Goal: Information Seeking & Learning: Learn about a topic

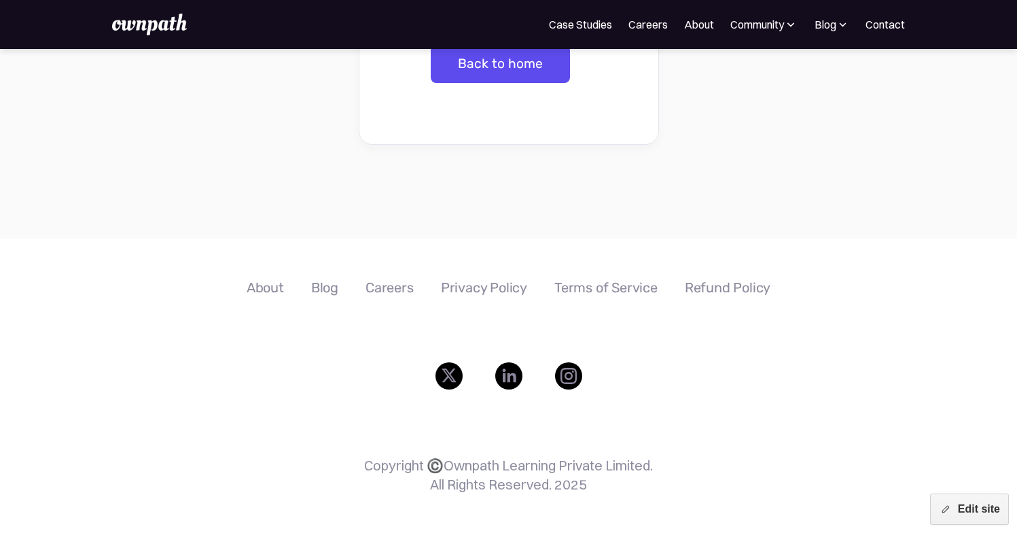
scroll to position [401, 0]
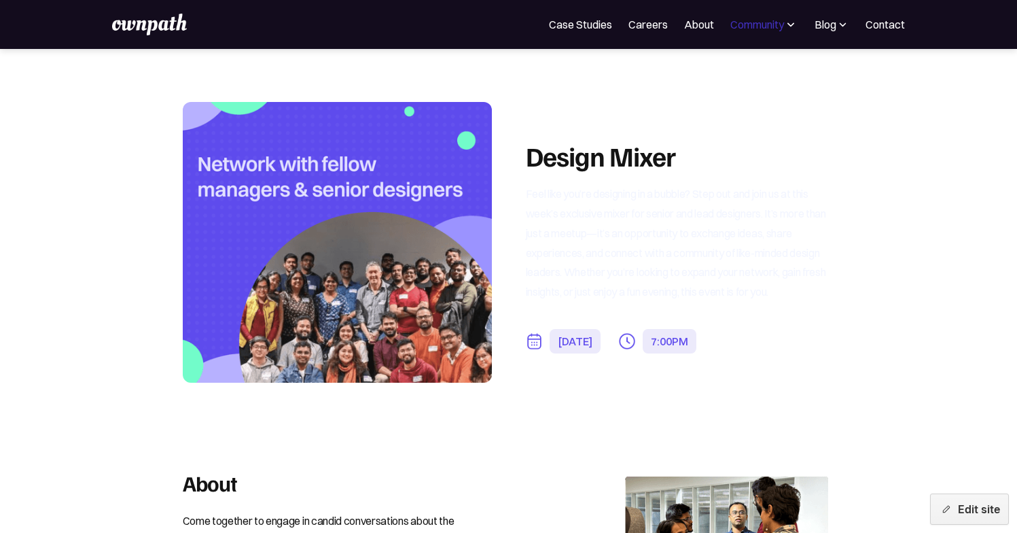
click at [744, 22] on div "Community" at bounding box center [758, 24] width 54 height 16
click at [722, 64] on link "Events" at bounding box center [734, 74] width 73 height 24
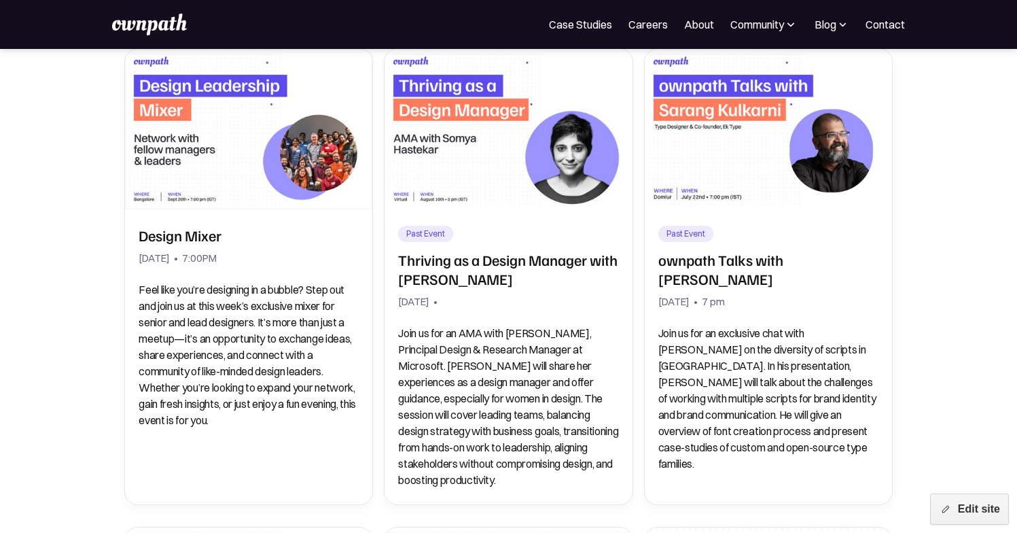
scroll to position [247, 0]
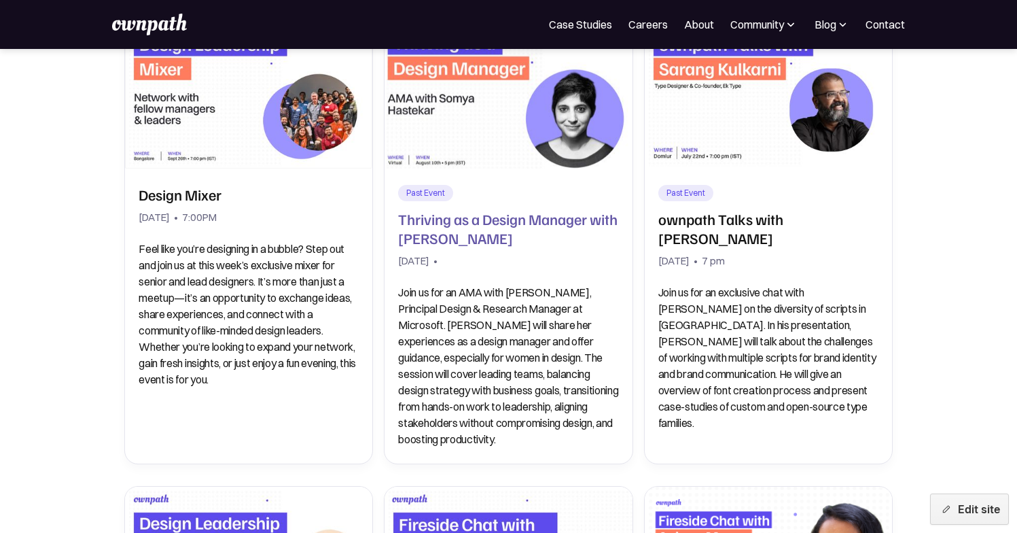
click at [545, 230] on h2 "Thriving as a Design Manager with [PERSON_NAME]" at bounding box center [508, 228] width 220 height 38
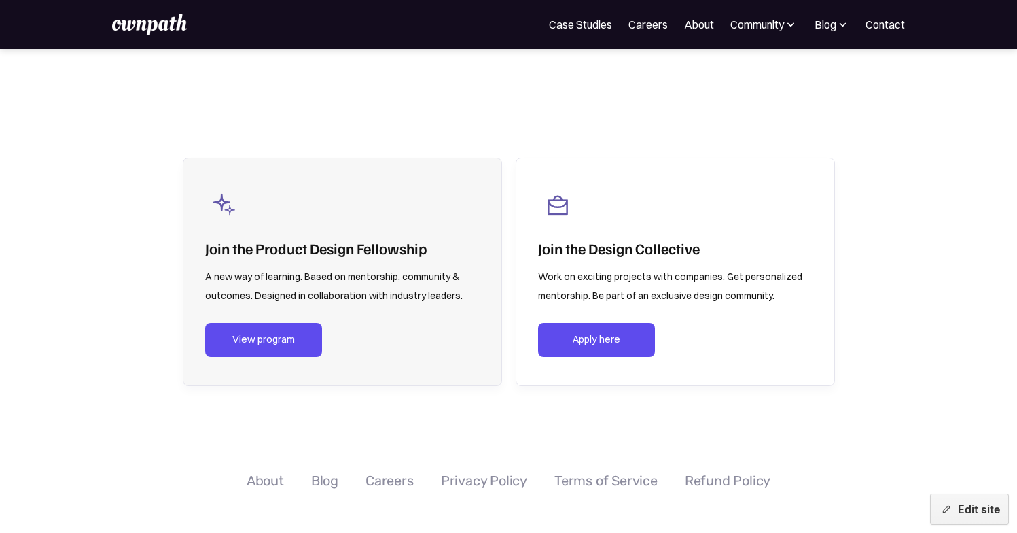
scroll to position [2254, 0]
